Goal: Communication & Community: Share content

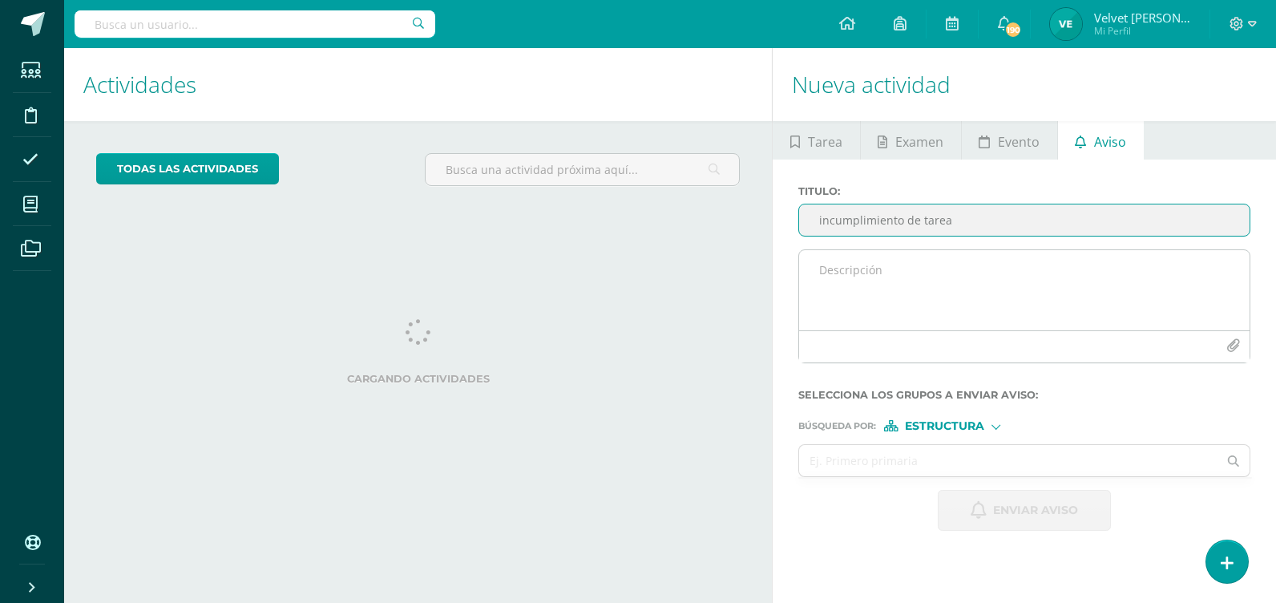
type input "incumplimiento de tarea"
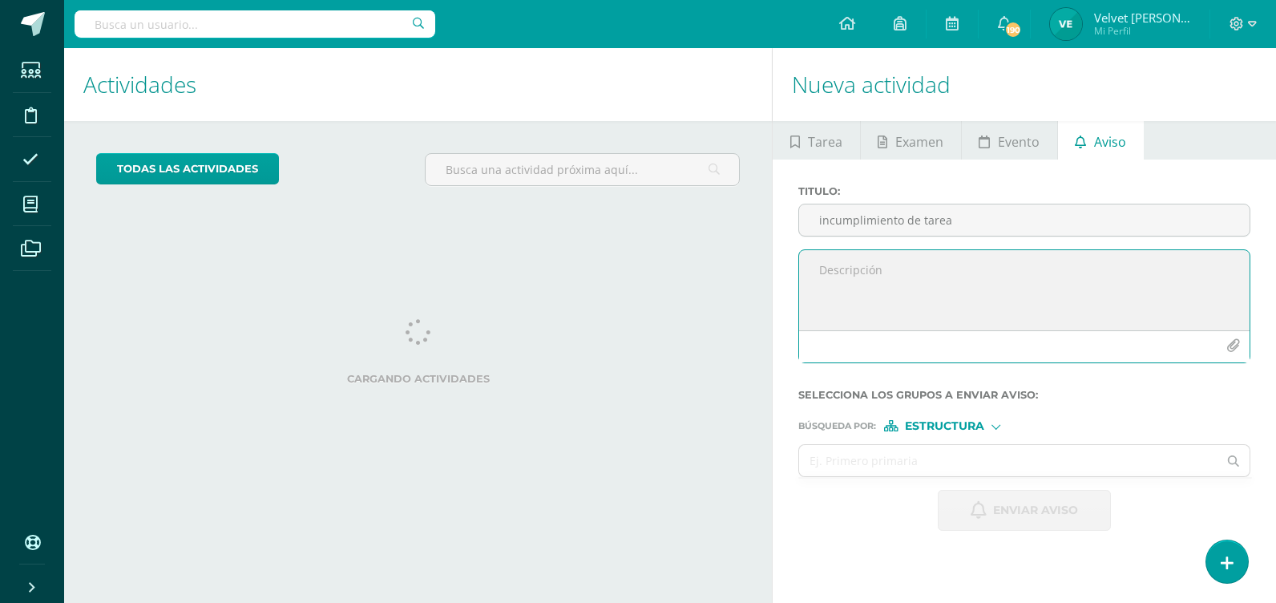
click at [900, 289] on textarea at bounding box center [1024, 290] width 450 height 80
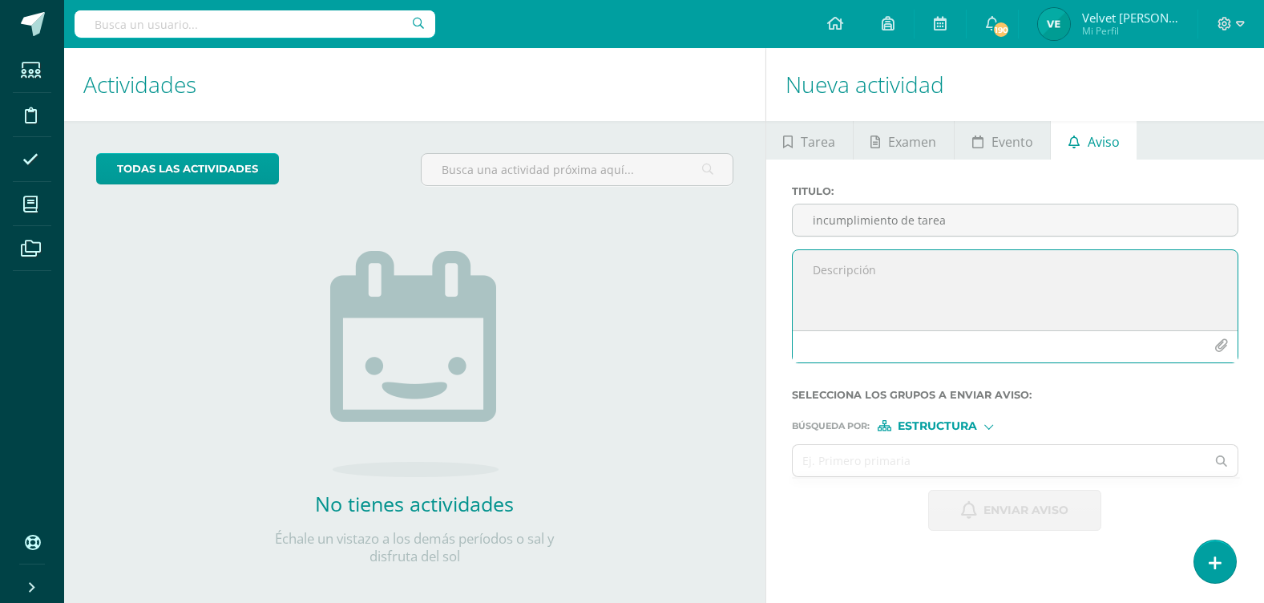
paste textarea "Buenos días, Espero que estés bien. Quería recordarte amablemente que tienes un…"
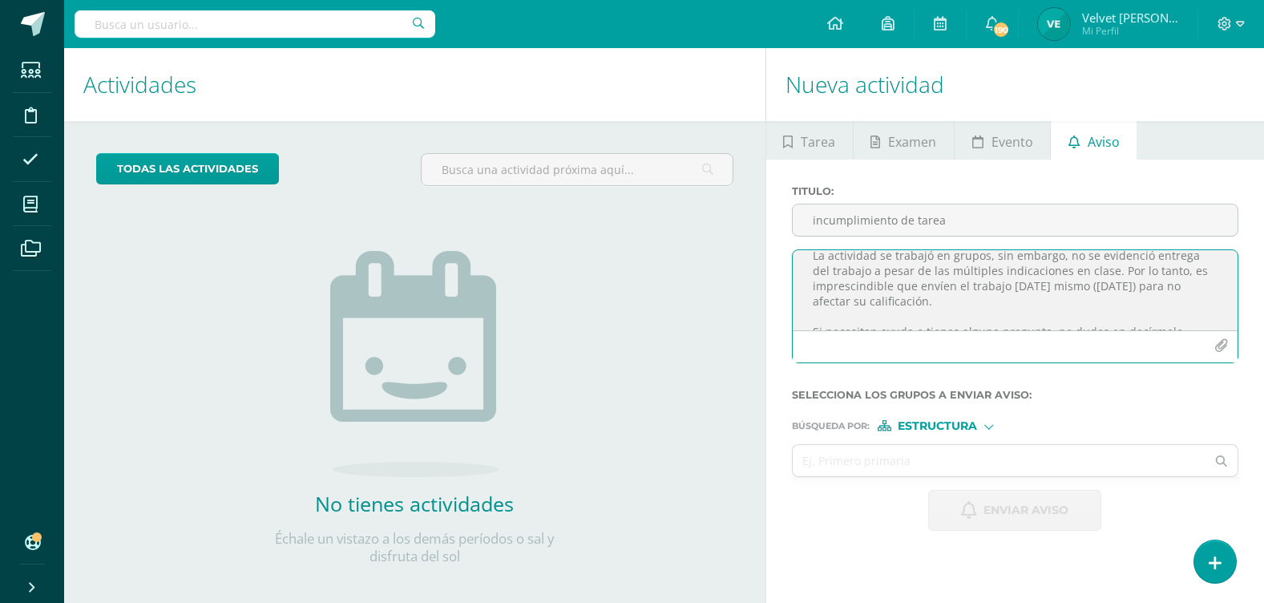
scroll to position [240, 0]
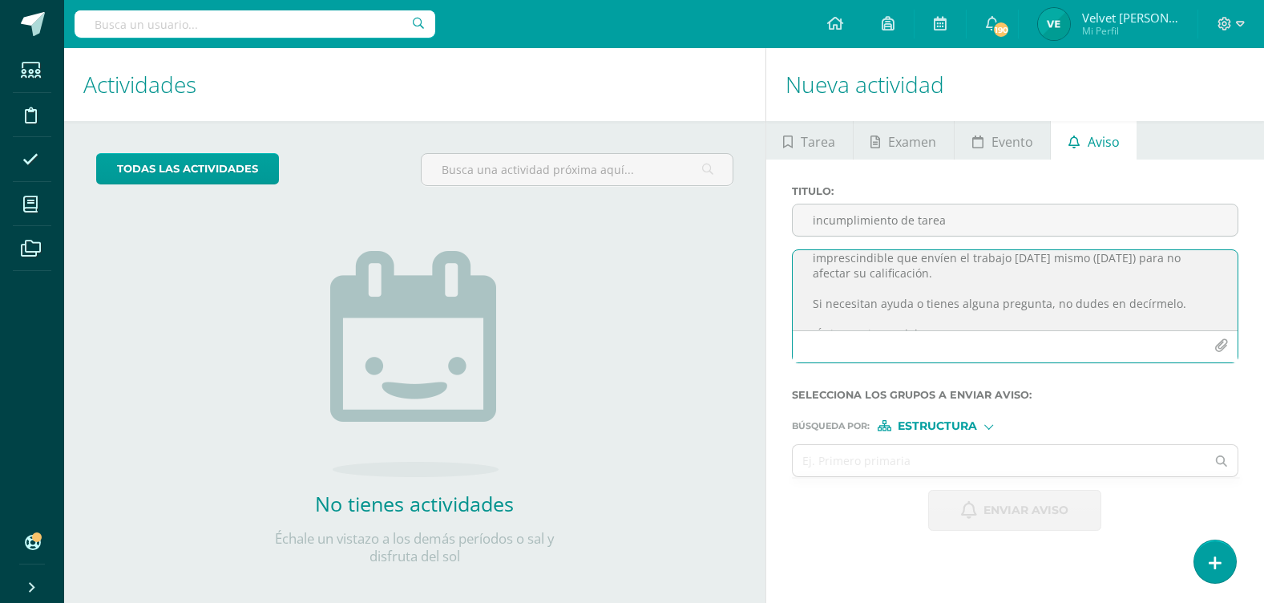
type textarea "Buenos días, Espero que estés bien. Quería recordarte amablemente que tienes un…"
click at [966, 423] on span "Estructura" at bounding box center [937, 426] width 79 height 9
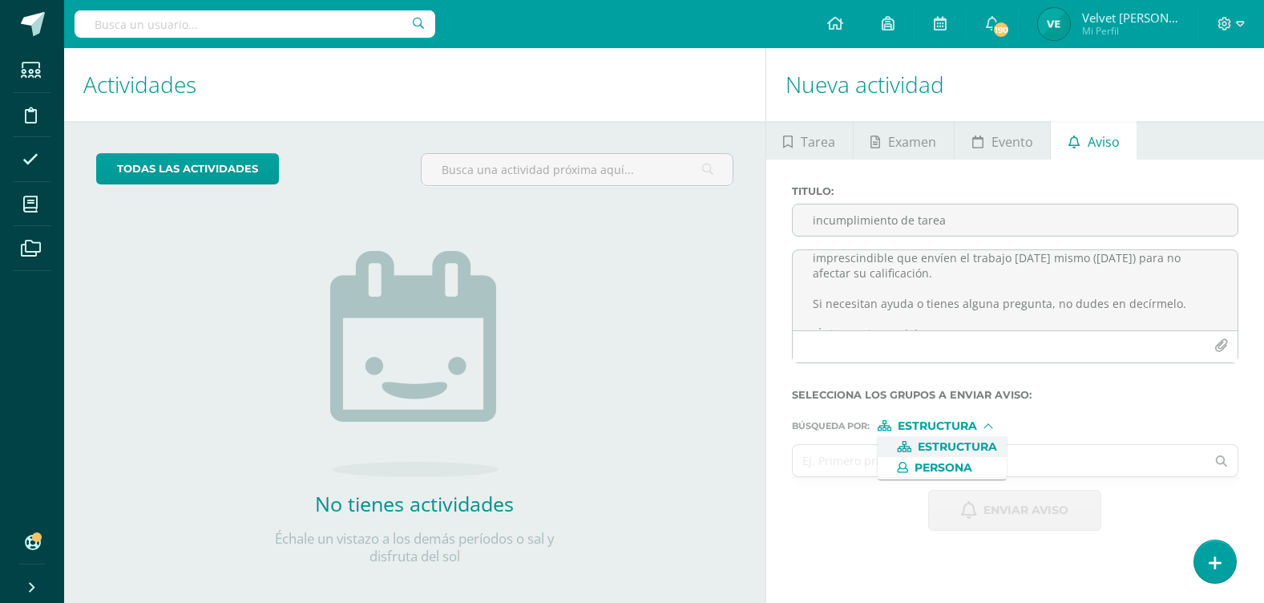
click at [849, 465] on input "text" at bounding box center [1000, 460] width 414 height 31
type input "segundo"
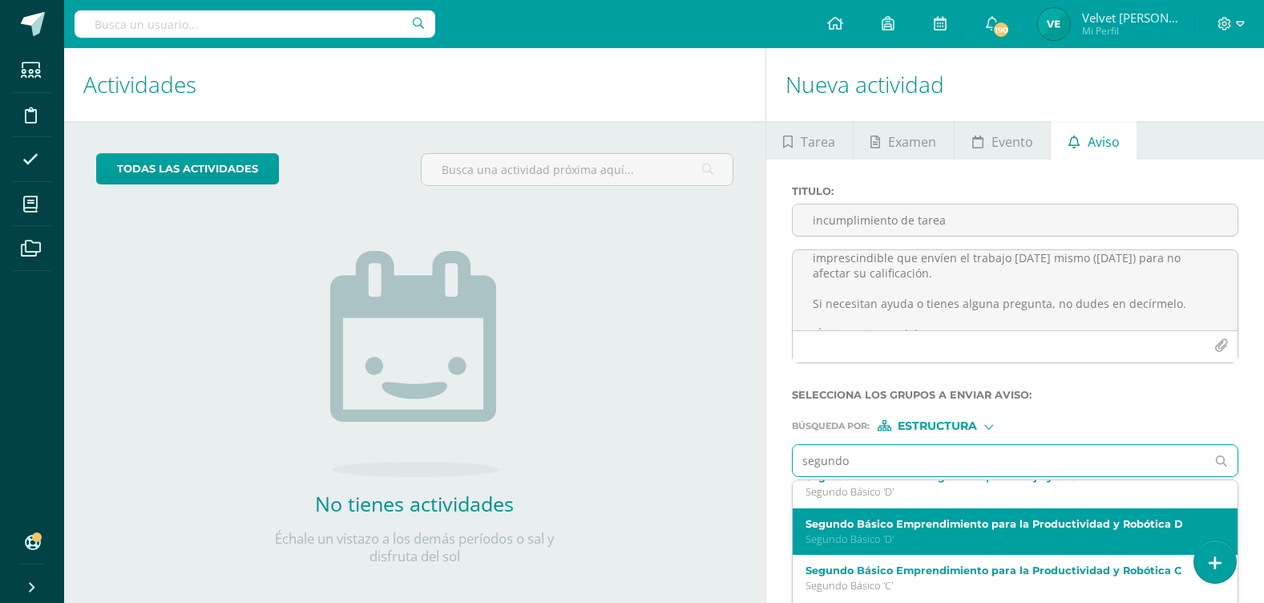
scroll to position [233, 0]
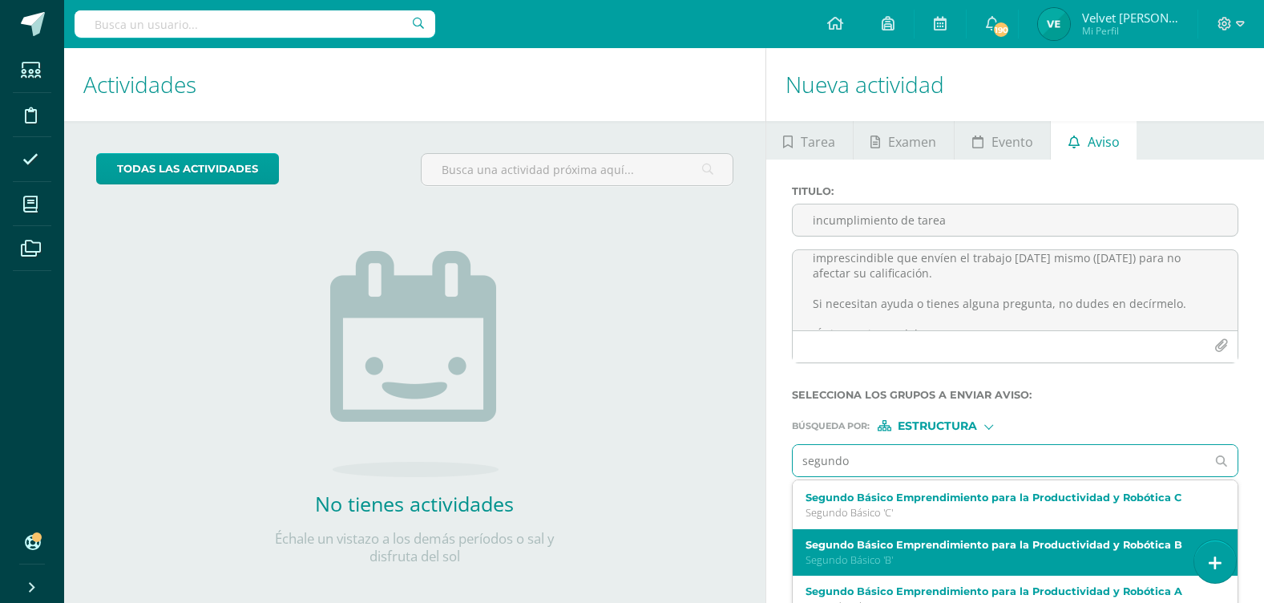
click at [898, 561] on p "Segundo Básico 'B'" at bounding box center [1005, 560] width 401 height 14
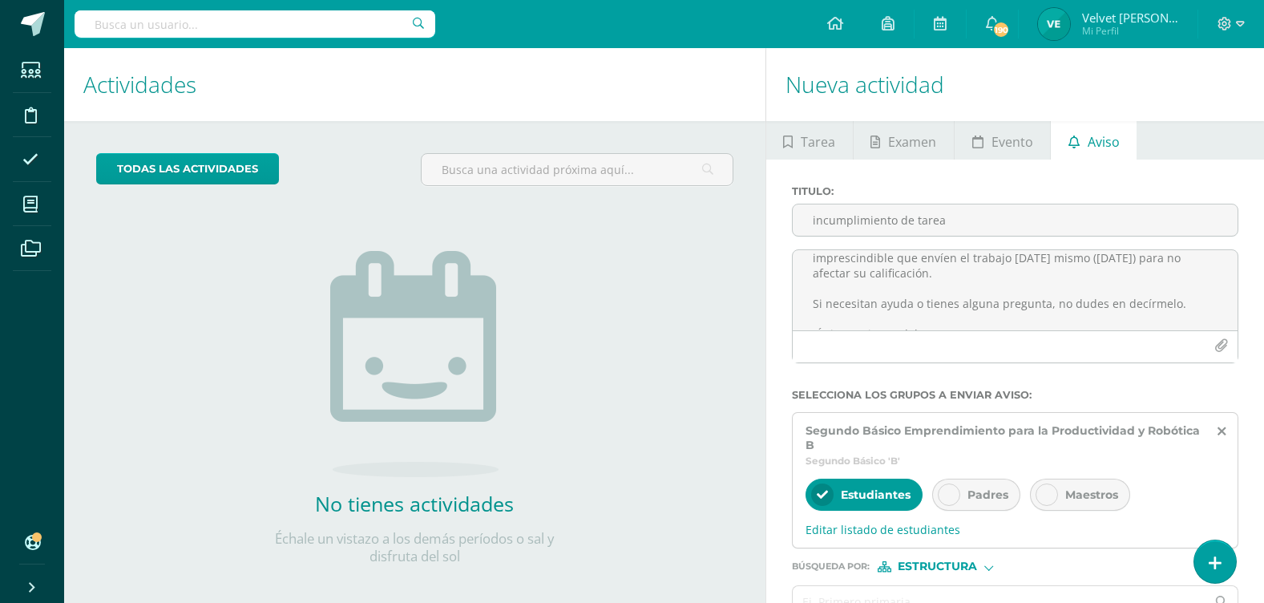
click at [961, 495] on div "Padres" at bounding box center [976, 494] width 88 height 32
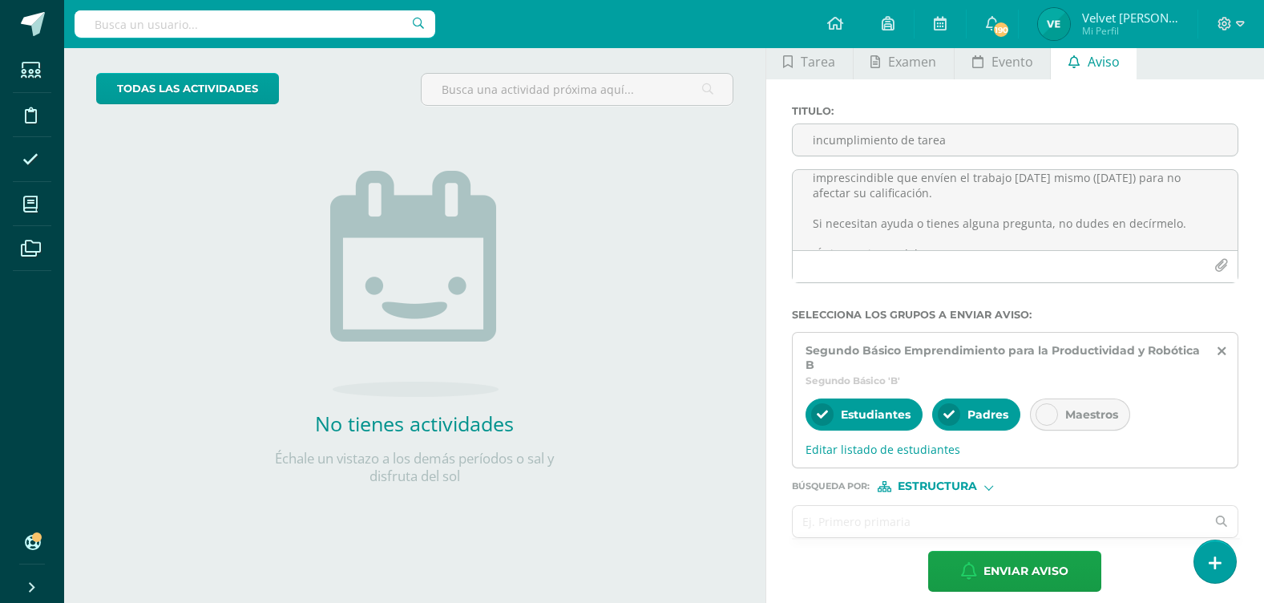
click at [912, 522] on input "text" at bounding box center [1000, 521] width 414 height 31
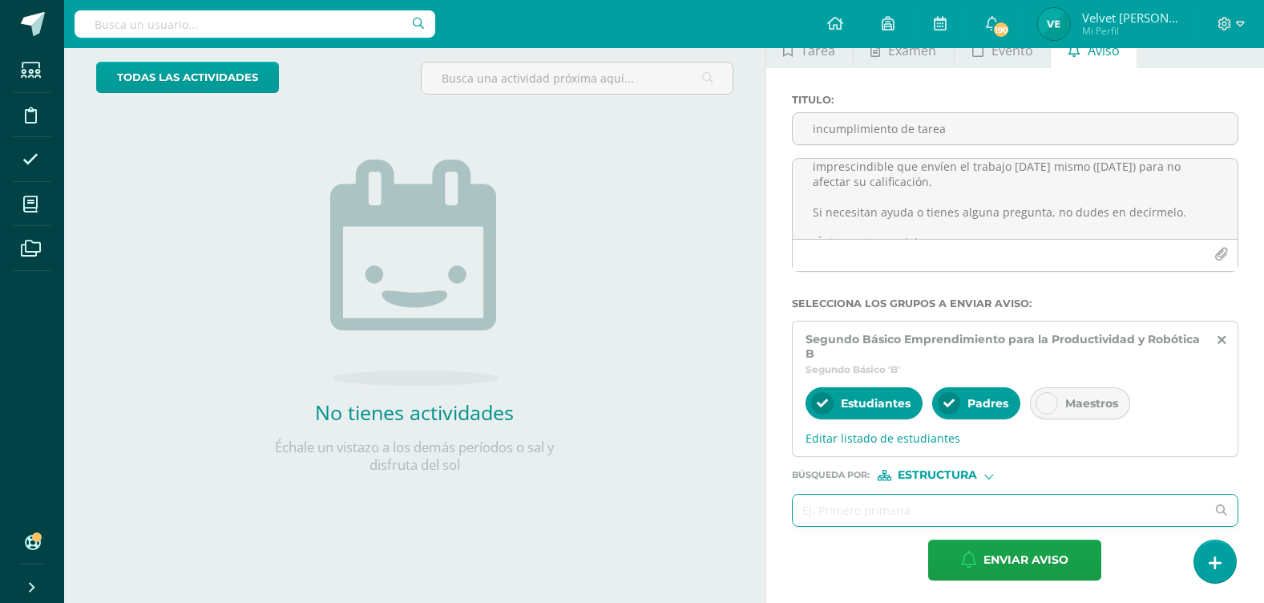
scroll to position [95, 0]
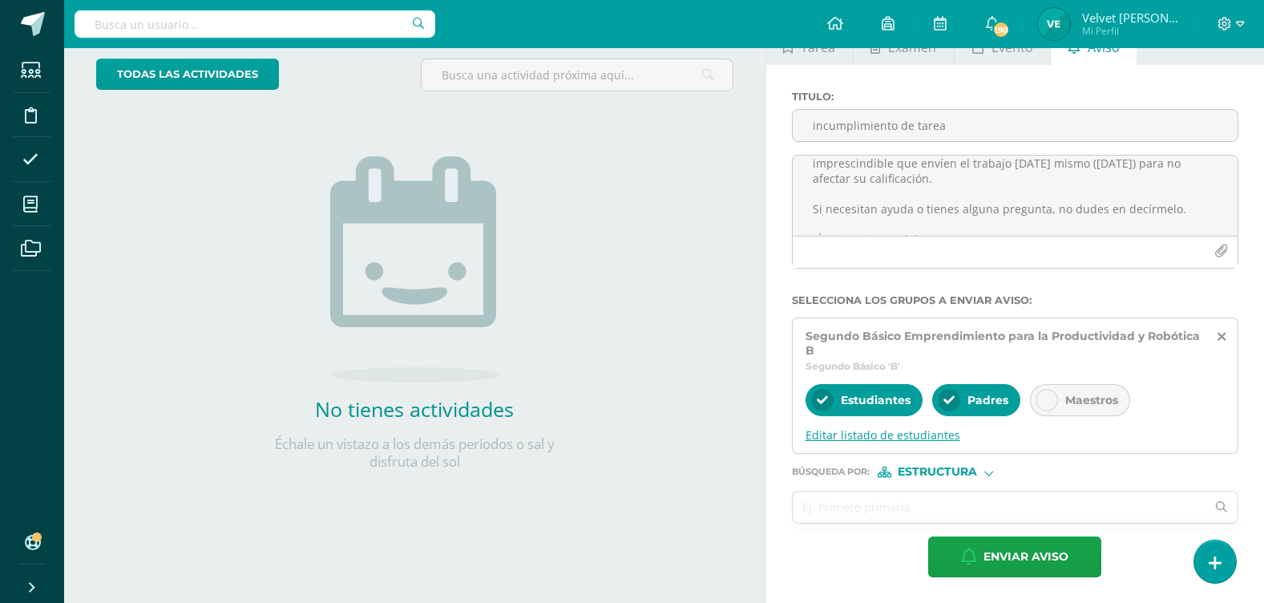
click at [920, 436] on span "Editar listado de estudiantes" at bounding box center [1014, 434] width 419 height 15
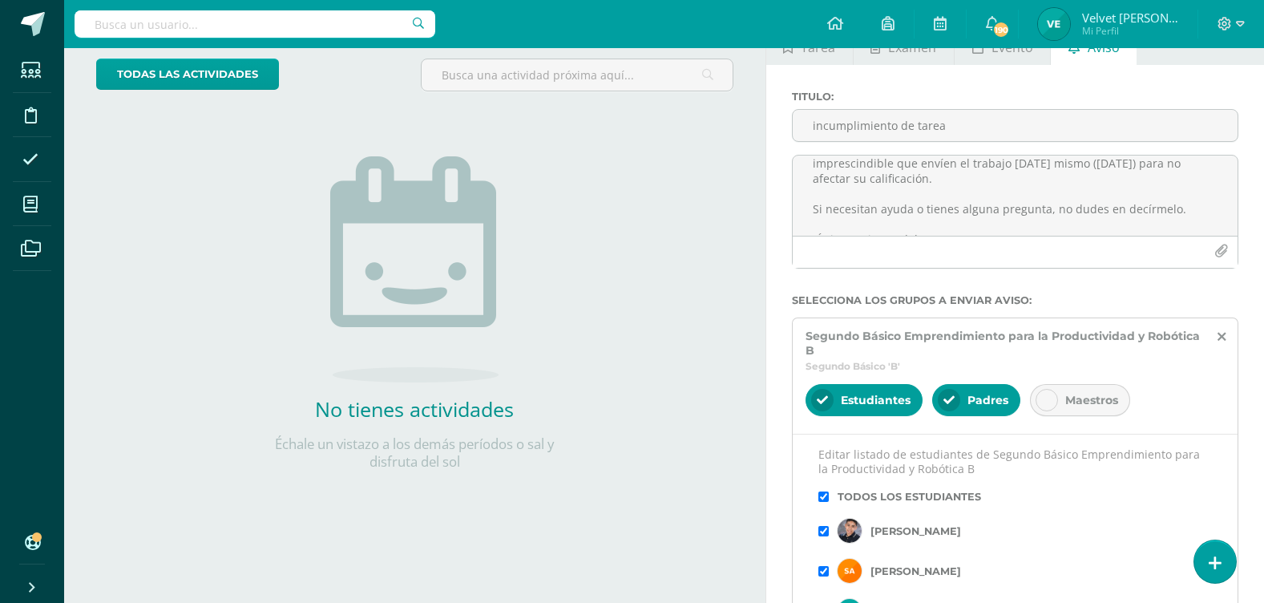
click at [828, 492] on input "checkbox" at bounding box center [823, 496] width 10 height 10
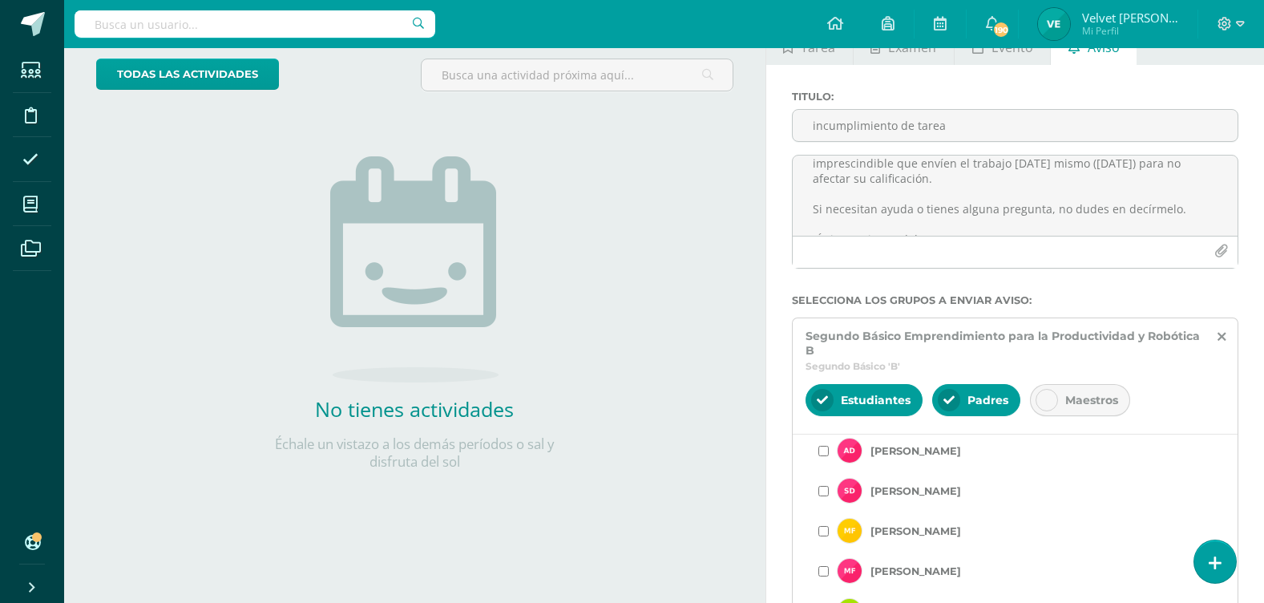
scroll to position [641, 0]
click at [825, 570] on input "checkbox" at bounding box center [823, 571] width 10 height 10
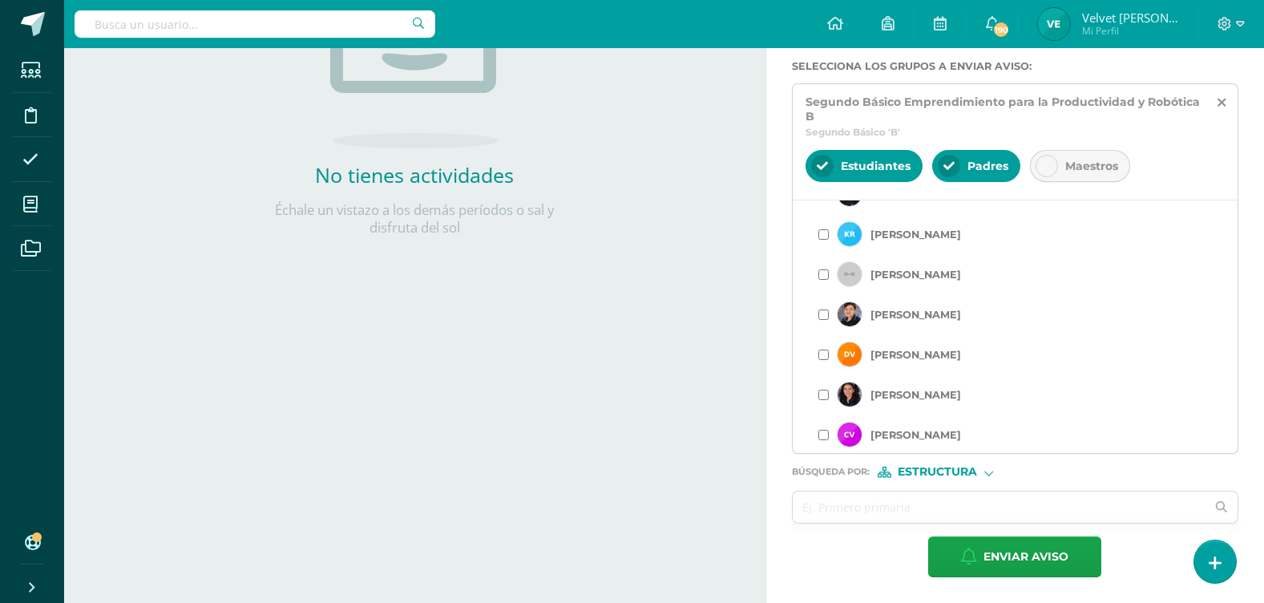
scroll to position [1467, 0]
click at [826, 392] on input "checkbox" at bounding box center [823, 393] width 10 height 10
click at [825, 314] on input "checkbox" at bounding box center [823, 313] width 10 height 10
click at [823, 311] on input "checkbox" at bounding box center [823, 313] width 10 height 10
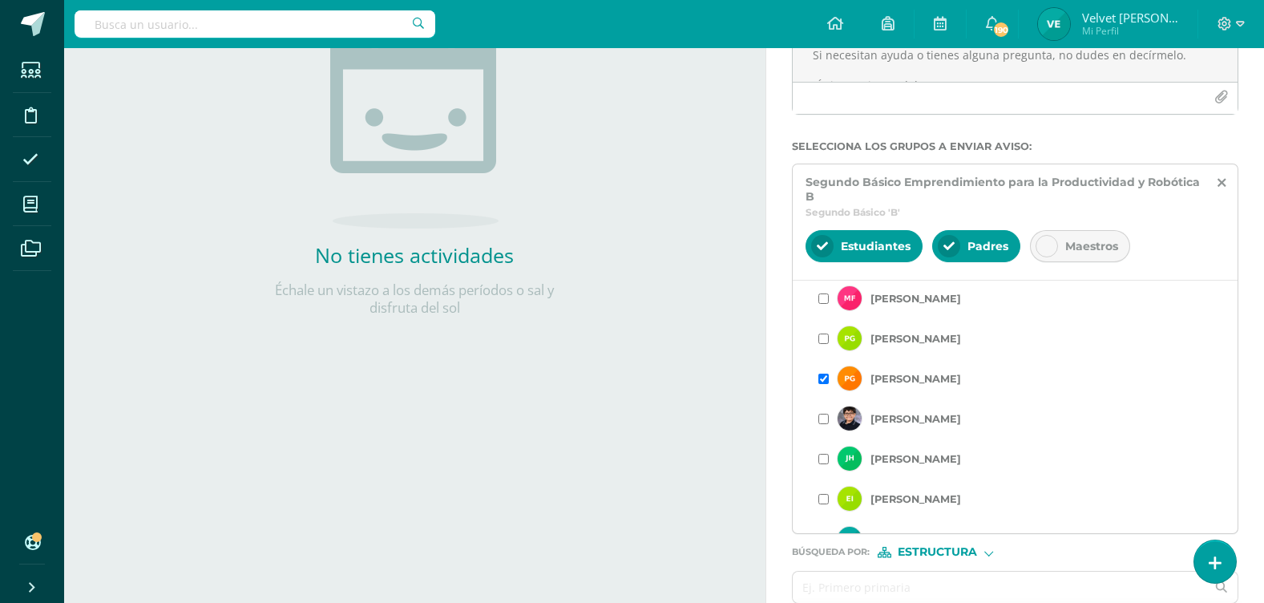
scroll to position [689, 0]
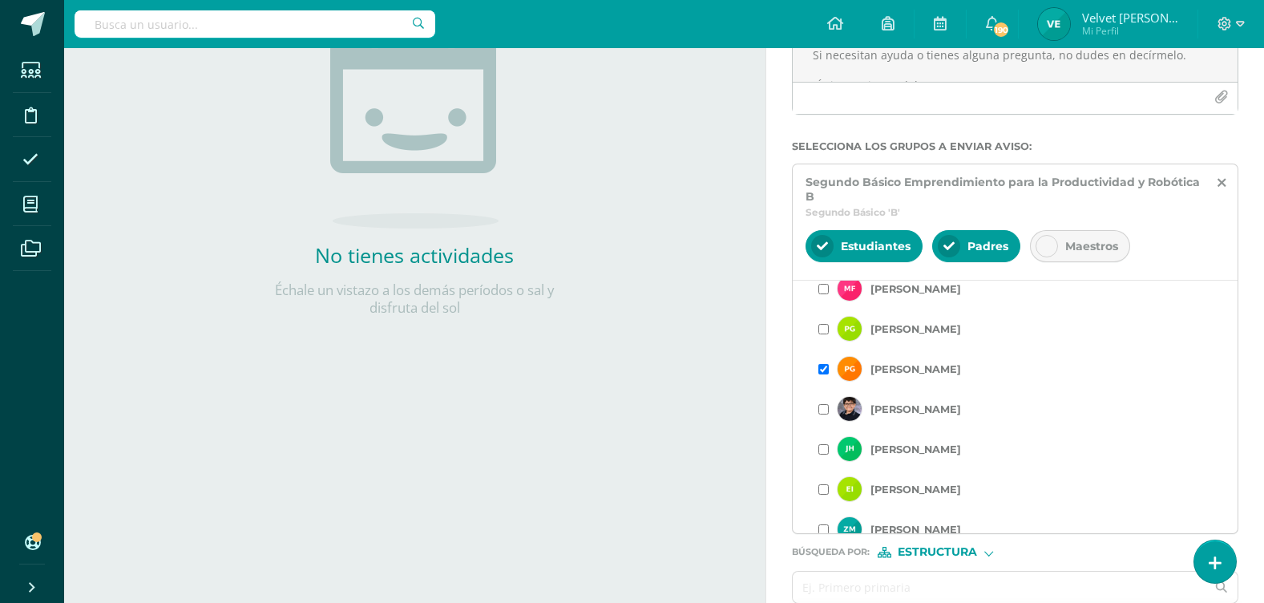
click at [824, 486] on input "checkbox" at bounding box center [823, 489] width 10 height 10
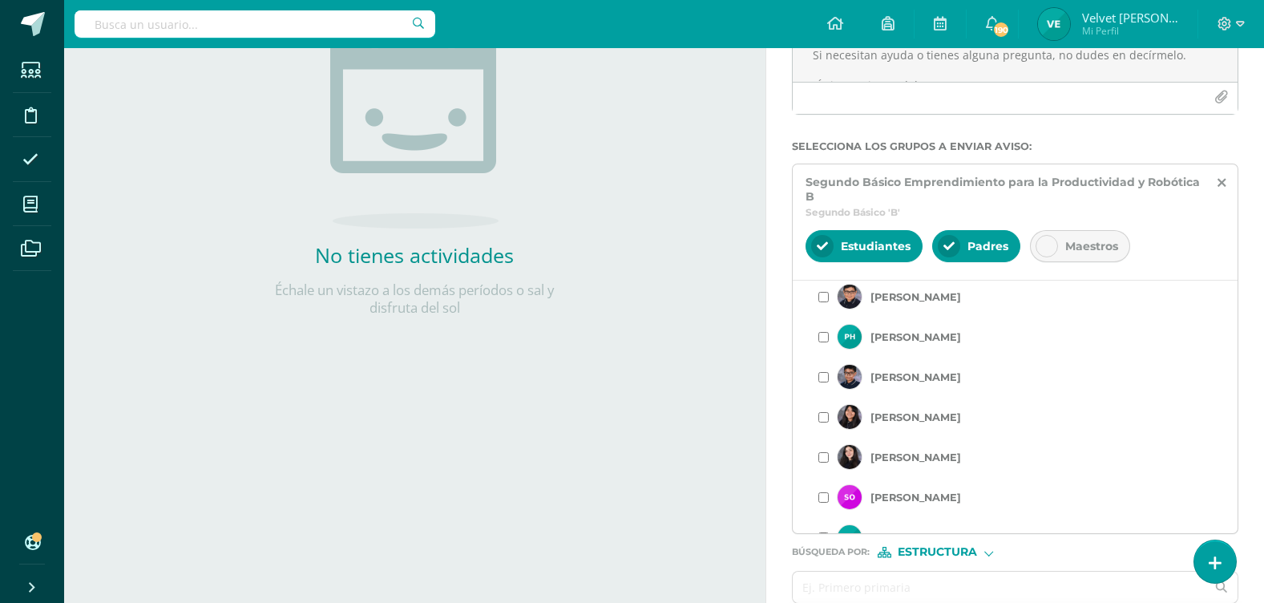
click at [824, 454] on input "checkbox" at bounding box center [823, 457] width 10 height 10
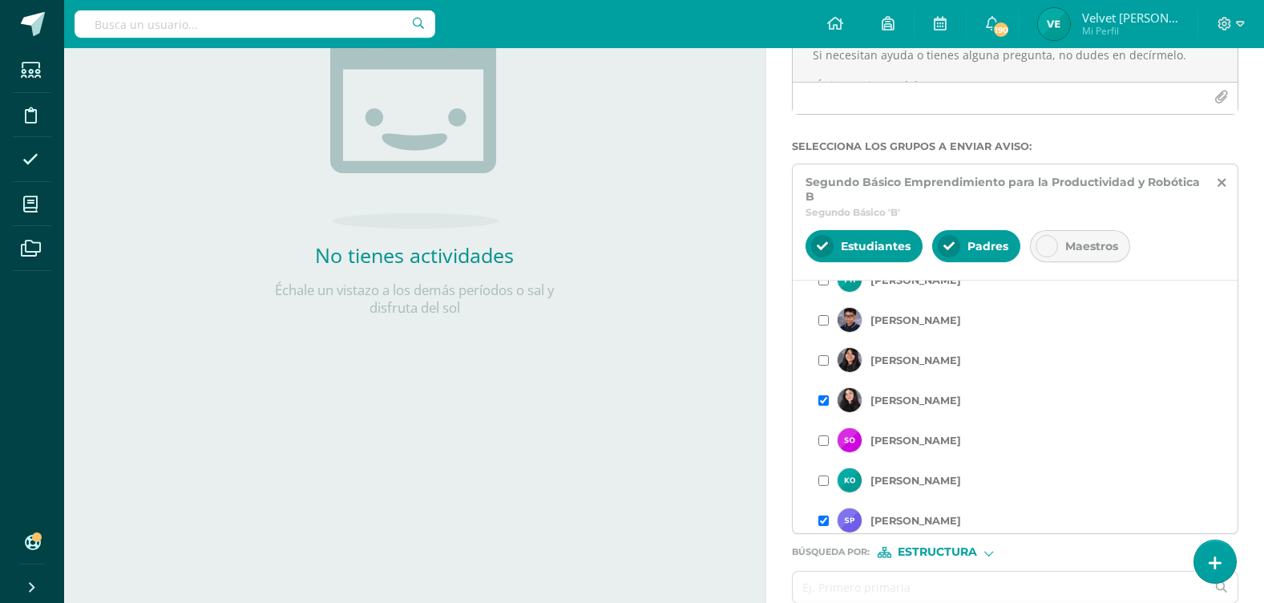
scroll to position [1025, 0]
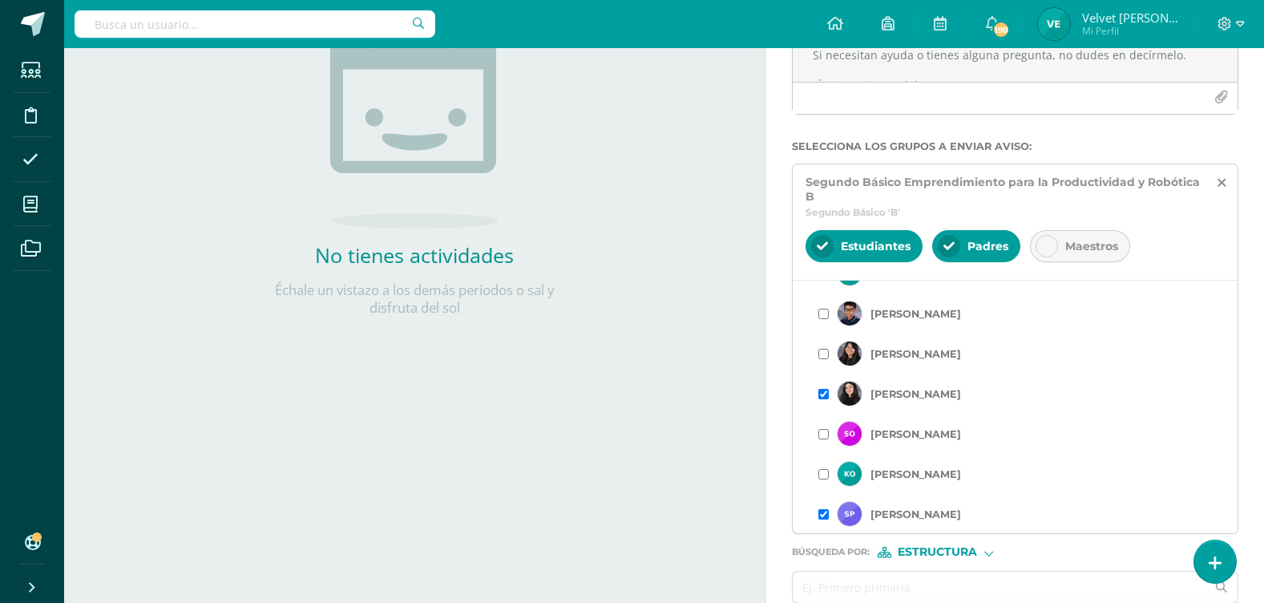
click at [823, 432] on input "checkbox" at bounding box center [823, 434] width 10 height 10
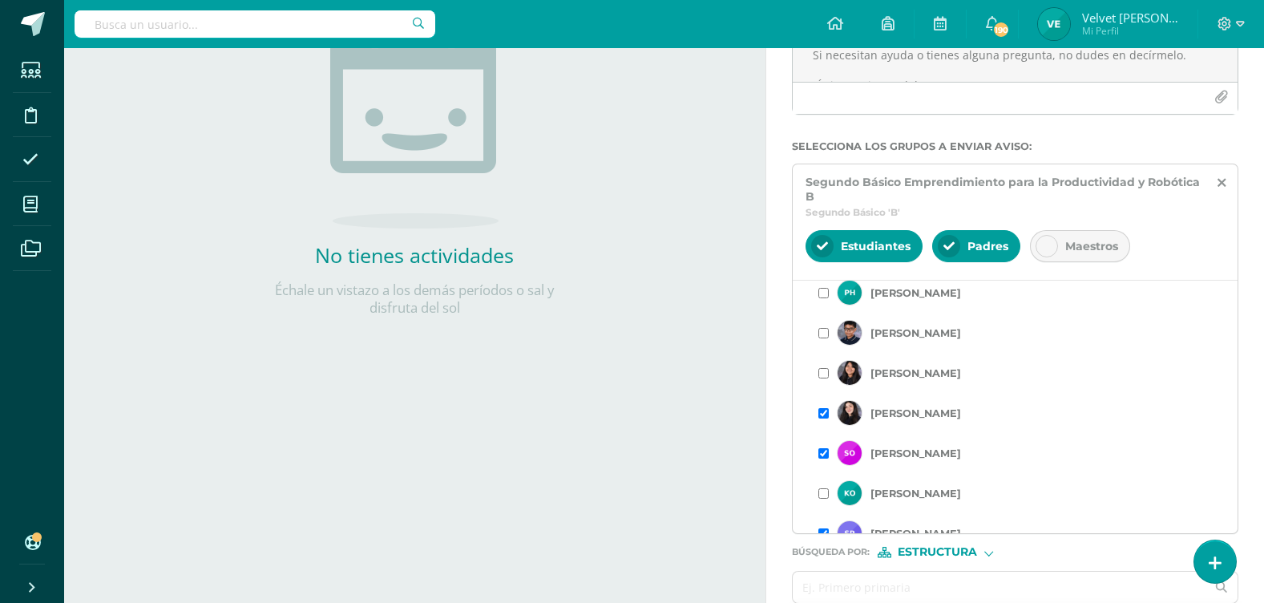
click at [825, 494] on input "checkbox" at bounding box center [823, 493] width 10 height 10
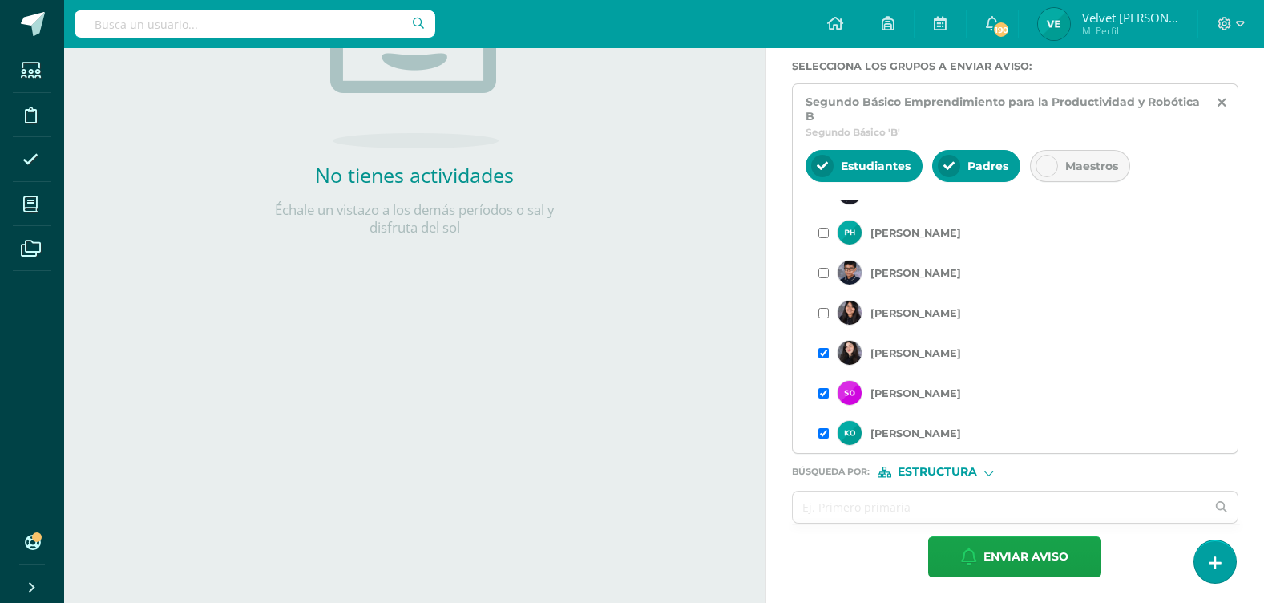
scroll to position [1226, 0]
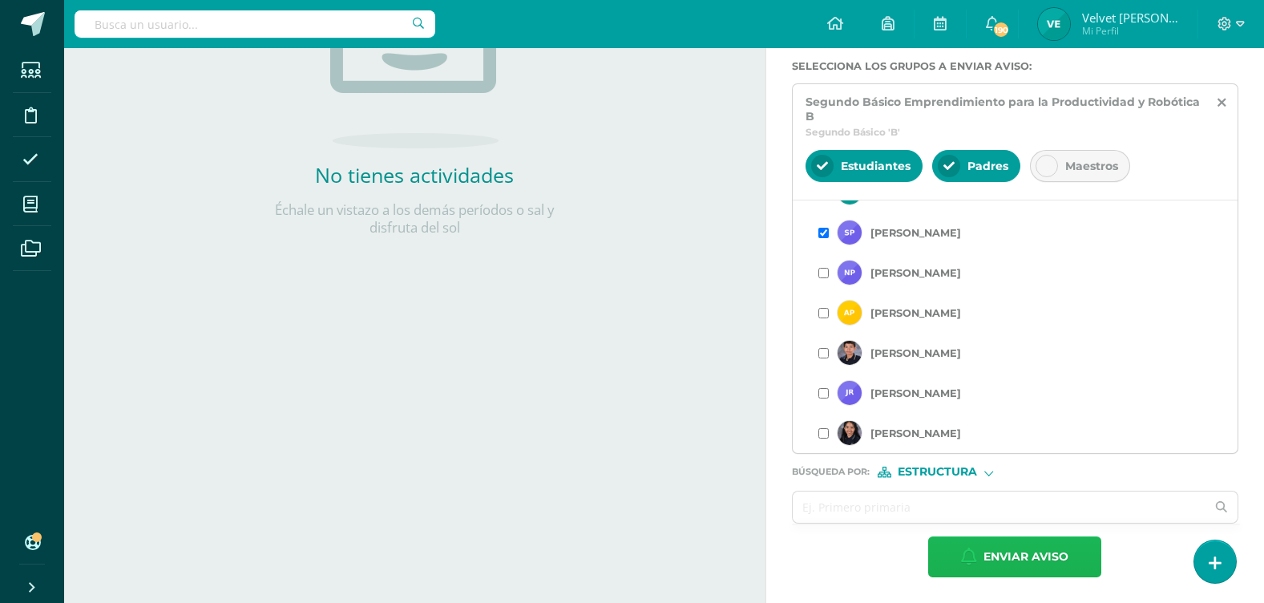
click at [1016, 554] on span "Enviar aviso" at bounding box center [1025, 556] width 85 height 39
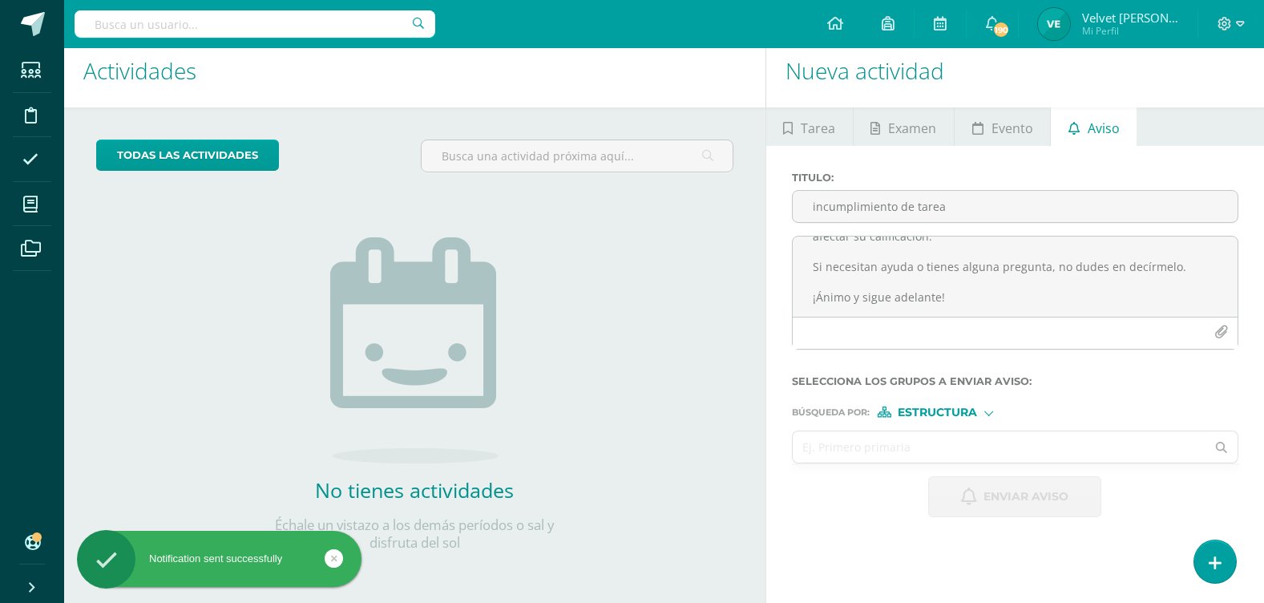
scroll to position [0, 0]
